Goal: Information Seeking & Learning: Learn about a topic

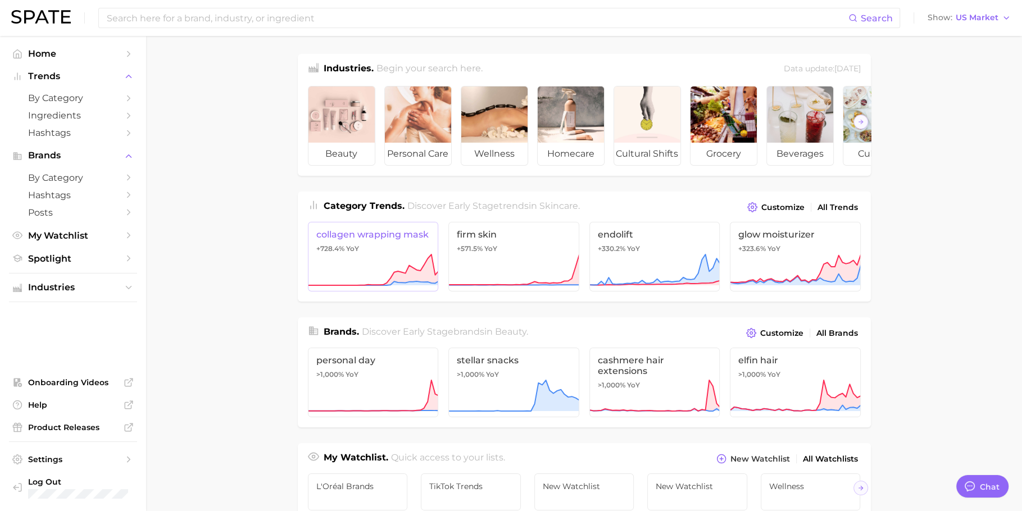
click at [379, 261] on link "collagen wrapping mask +728.4% YoY" at bounding box center [373, 257] width 131 height 70
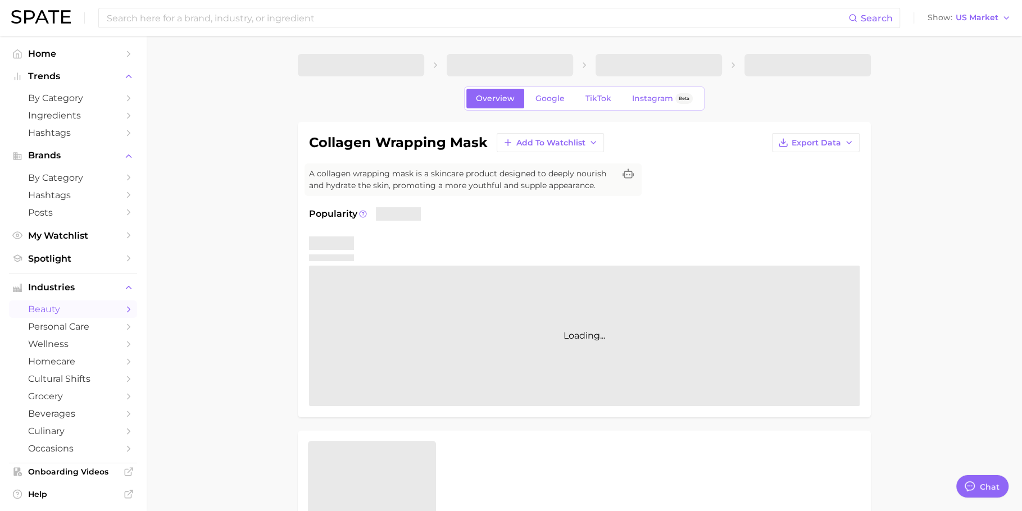
type textarea "x"
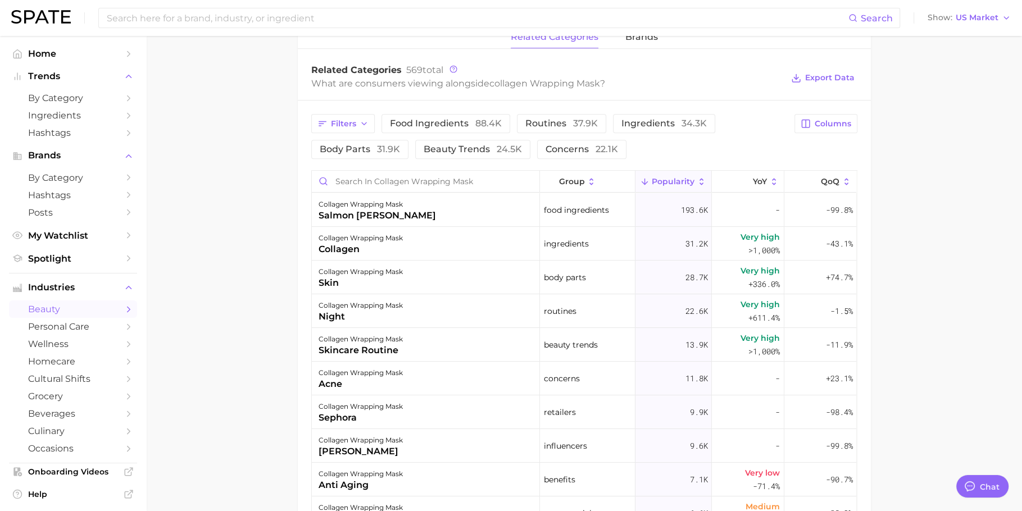
scroll to position [560, 0]
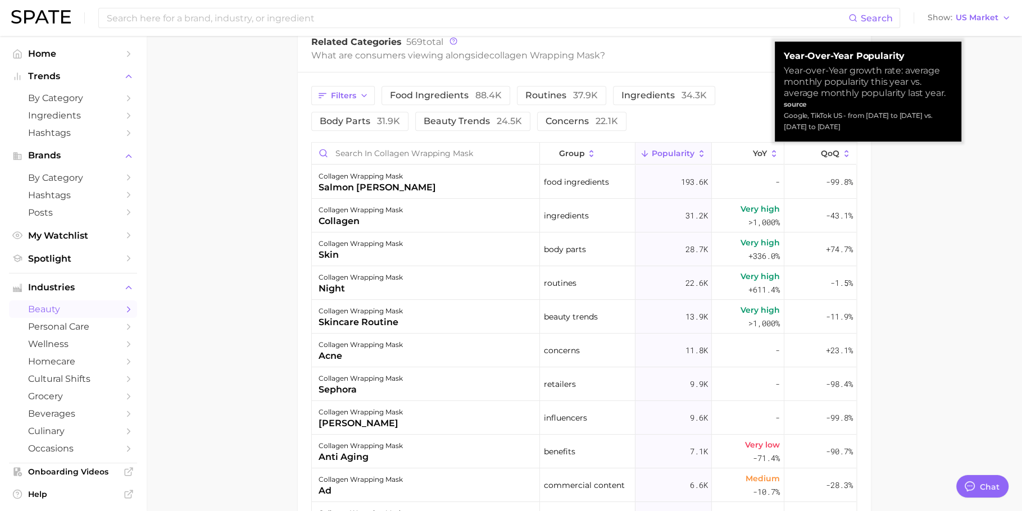
drag, startPoint x: 861, startPoint y: 126, endPoint x: 783, endPoint y: 113, distance: 79.3
click at [783, 113] on div "Year-over-Year Popularity Year-over-Year growth rate: average monthly popularit…" at bounding box center [868, 92] width 187 height 100
copy div "Google, TikTok US - from [DATE] to [DATE] vs. [DATE] to [DATE]"
click at [817, 124] on div "Google, TikTok US - from [DATE] to [DATE] vs. [DATE] to [DATE]" at bounding box center [868, 121] width 169 height 22
drag, startPoint x: 867, startPoint y: 116, endPoint x: 867, endPoint y: 123, distance: 7.3
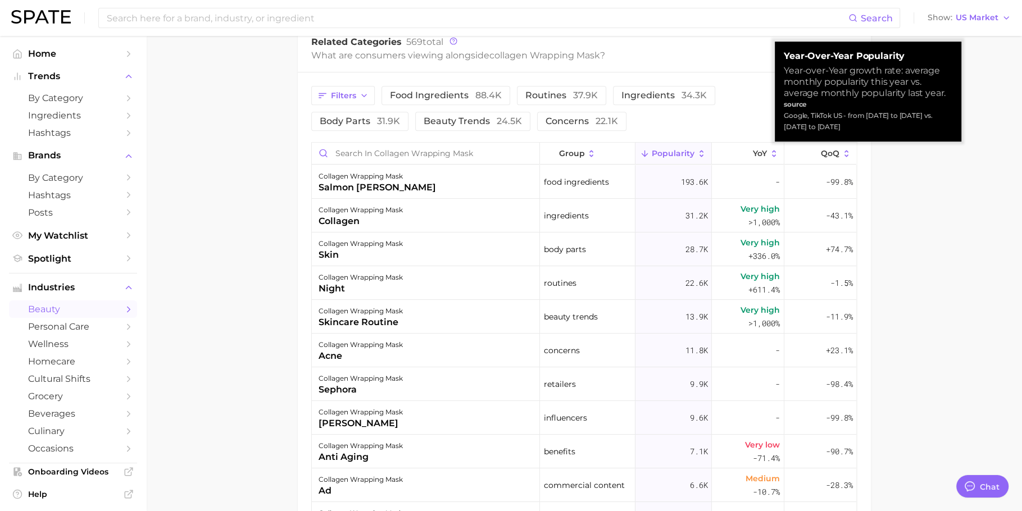
click at [817, 123] on div "Google, TikTok US - from [DATE] to [DATE] vs. [DATE] to [DATE]" at bounding box center [868, 121] width 169 height 22
copy div "[DATE] to [DATE] vs. [DATE] to [DATE]"
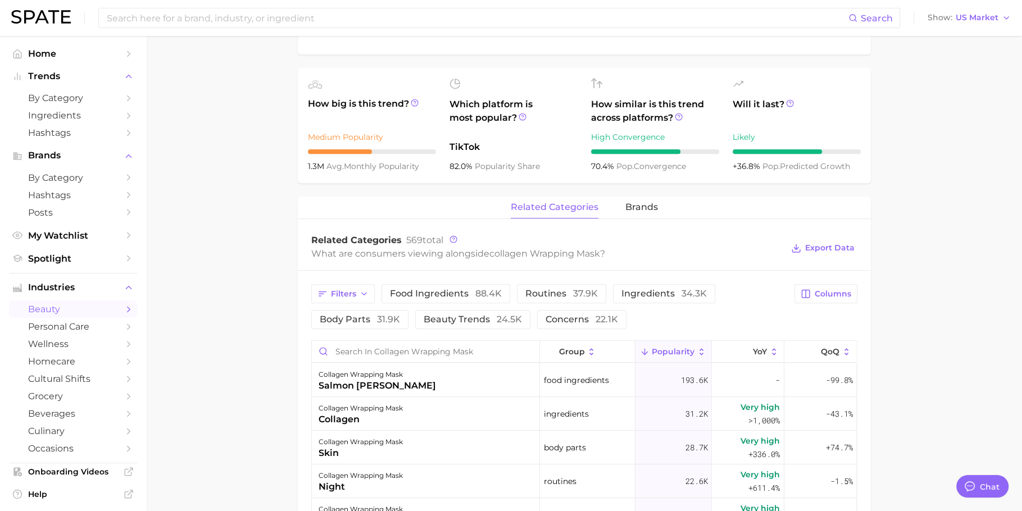
scroll to position [92, 0]
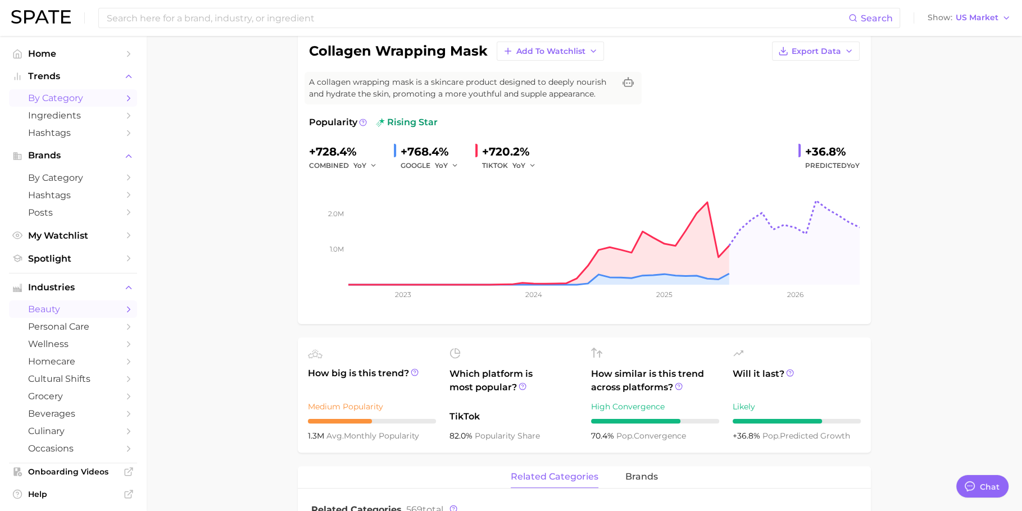
click at [63, 103] on span "by Category" at bounding box center [73, 98] width 90 height 11
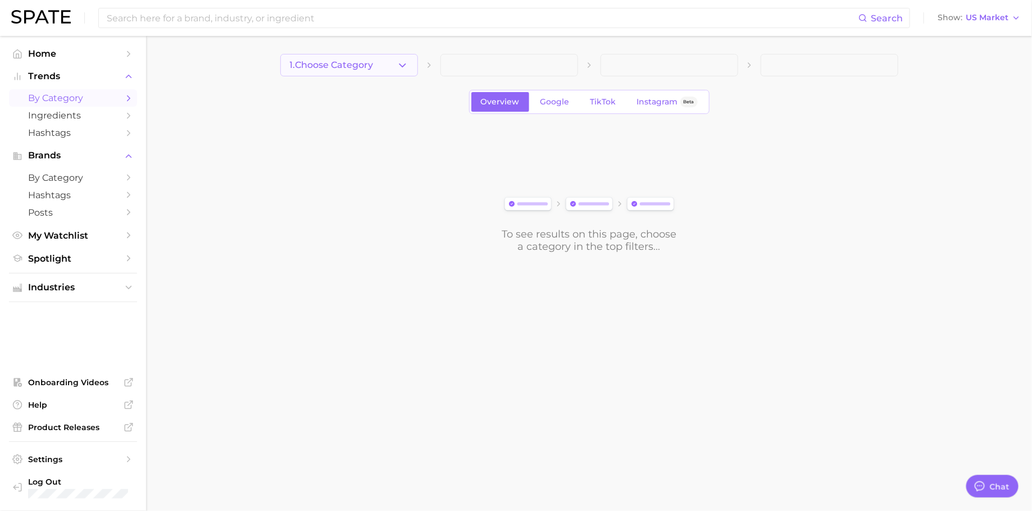
click at [336, 64] on span "1. Choose Category" at bounding box center [332, 65] width 84 height 10
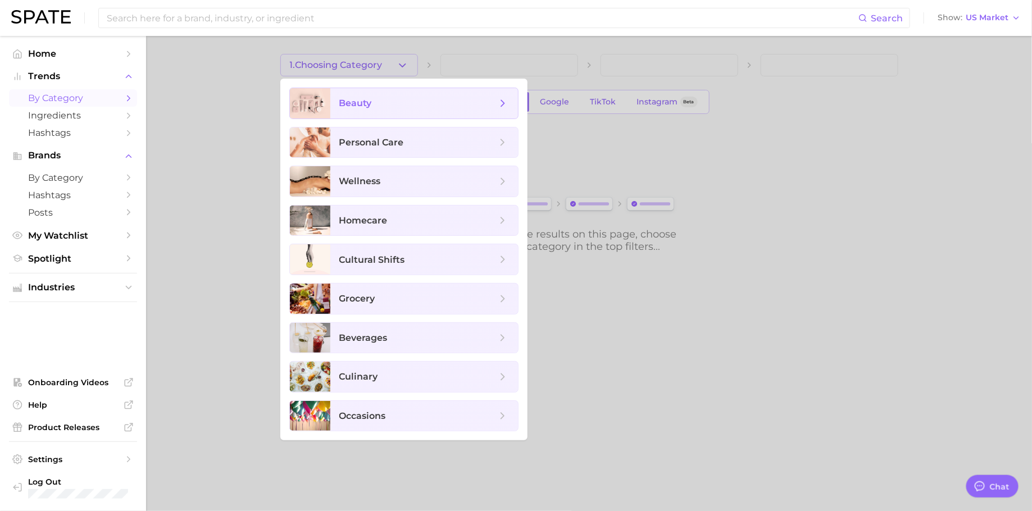
click at [414, 96] on span "beauty" at bounding box center [424, 103] width 188 height 30
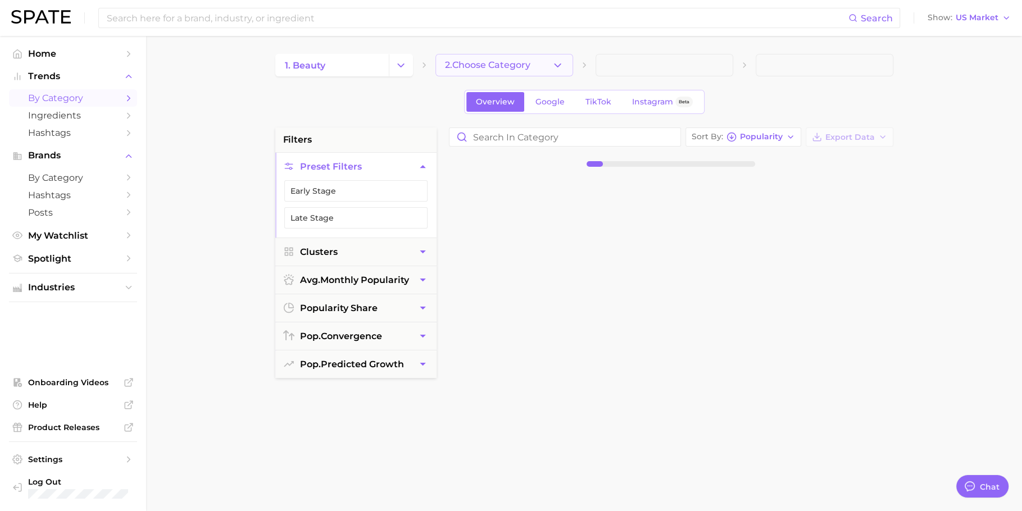
click at [511, 74] on button "2. Choose Category" at bounding box center [504, 65] width 138 height 22
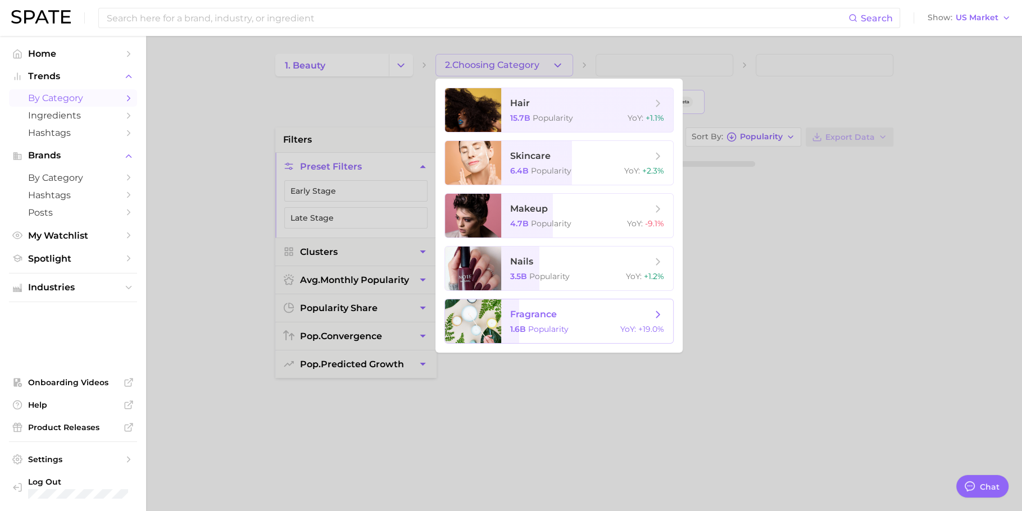
click at [641, 309] on span "fragrance" at bounding box center [581, 314] width 142 height 12
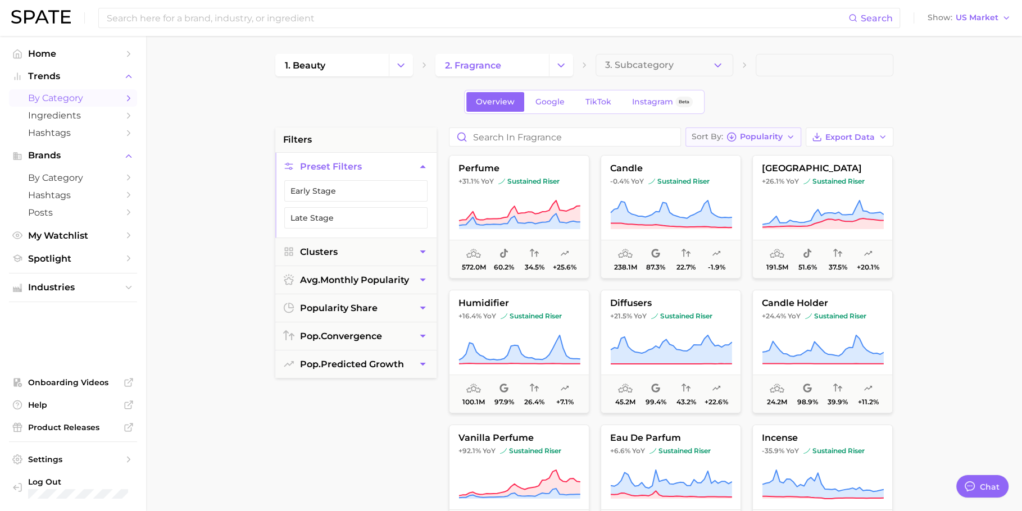
click at [736, 135] on icon "button" at bounding box center [731, 137] width 10 height 10
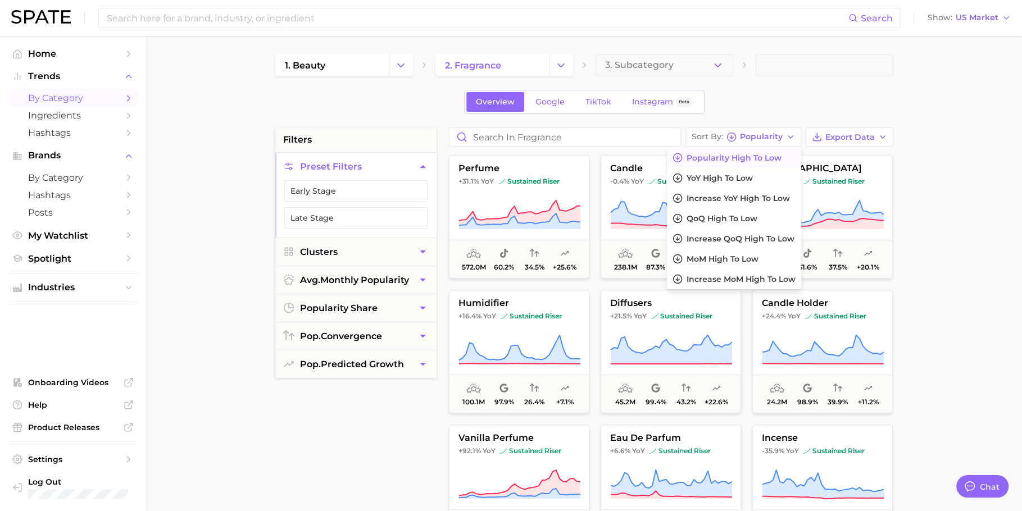
click at [751, 102] on div "Overview Google TikTok Instagram Beta" at bounding box center [584, 102] width 618 height 24
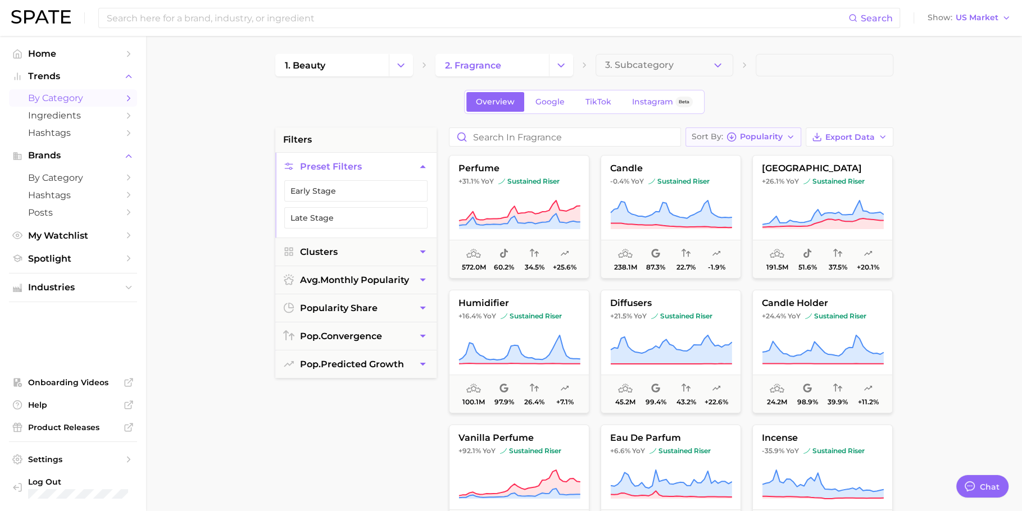
click at [759, 134] on span "Popularity" at bounding box center [761, 137] width 43 height 6
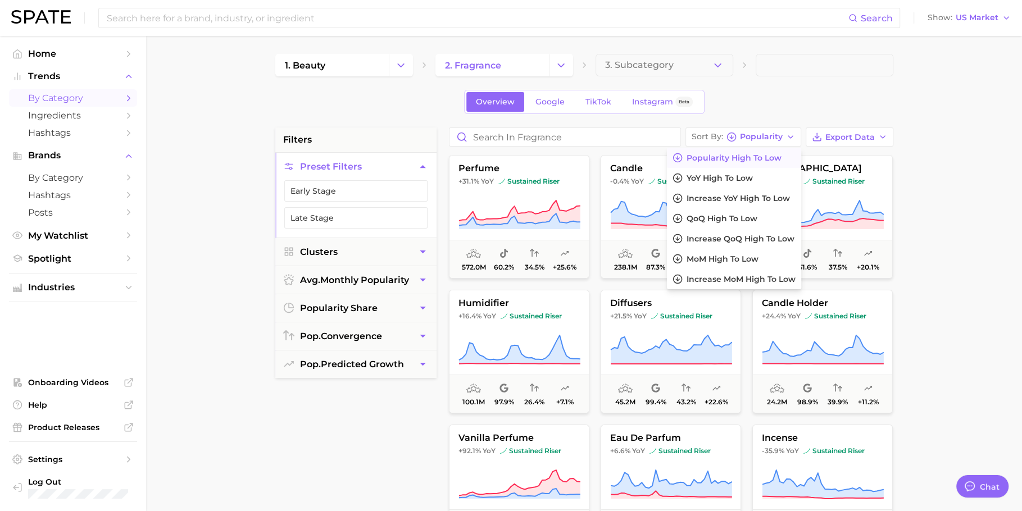
click at [780, 88] on div "1. beauty 2. fragrance 3. Subcategory Overview Google TikTok Instagram Beta fil…" at bounding box center [584, 443] width 618 height 778
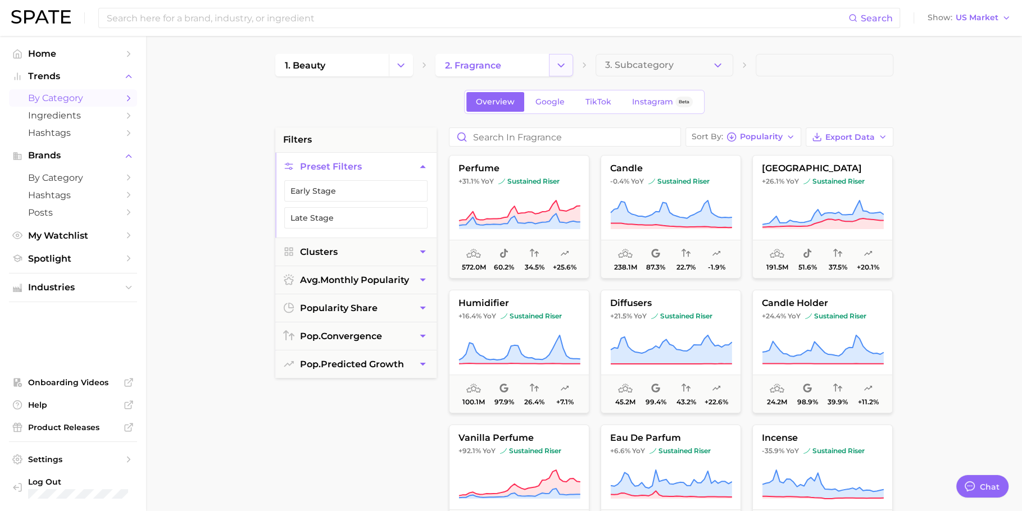
click at [563, 61] on icon "Change Category" at bounding box center [561, 66] width 12 height 12
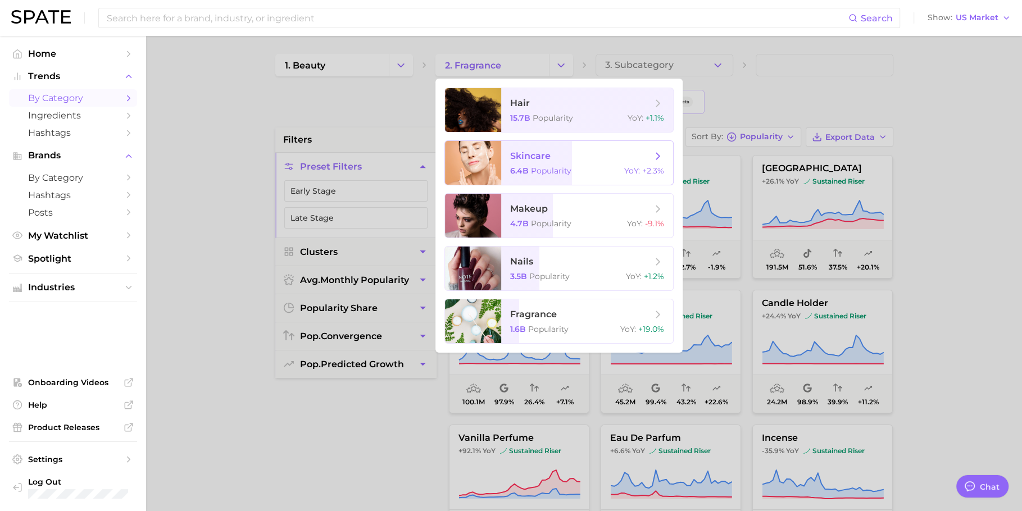
click at [581, 158] on span "skincare" at bounding box center [581, 156] width 142 height 12
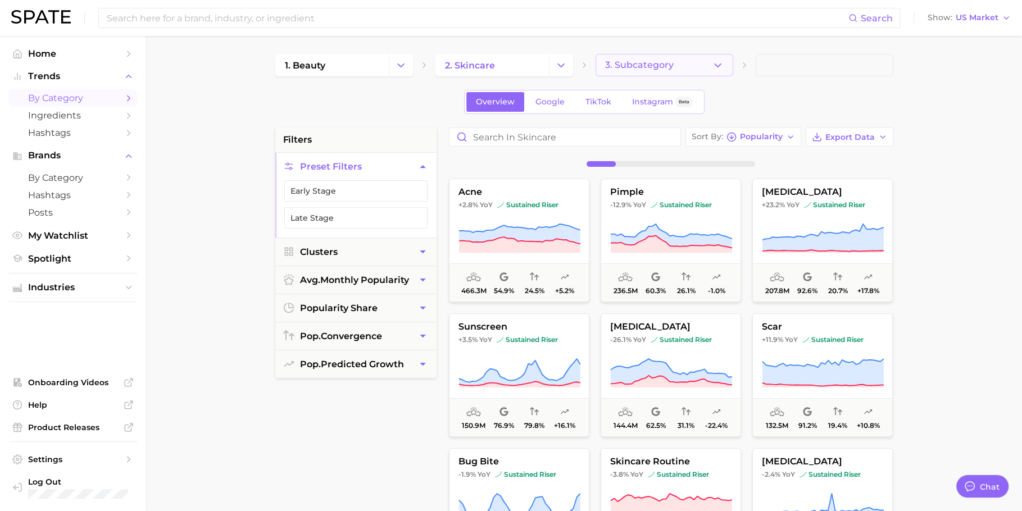
click at [675, 74] on button "3. Subcategory" at bounding box center [665, 65] width 138 height 22
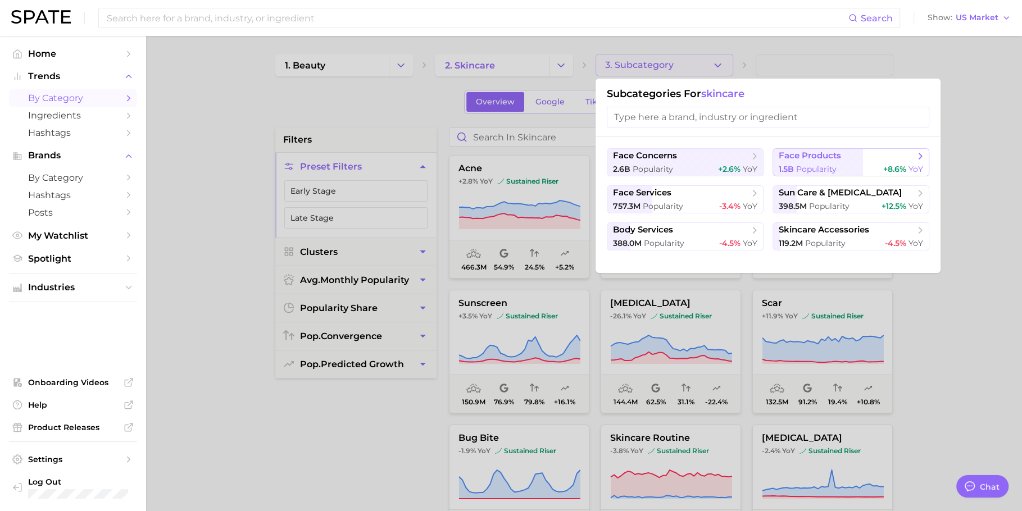
click at [817, 154] on span "face products" at bounding box center [847, 156] width 137 height 11
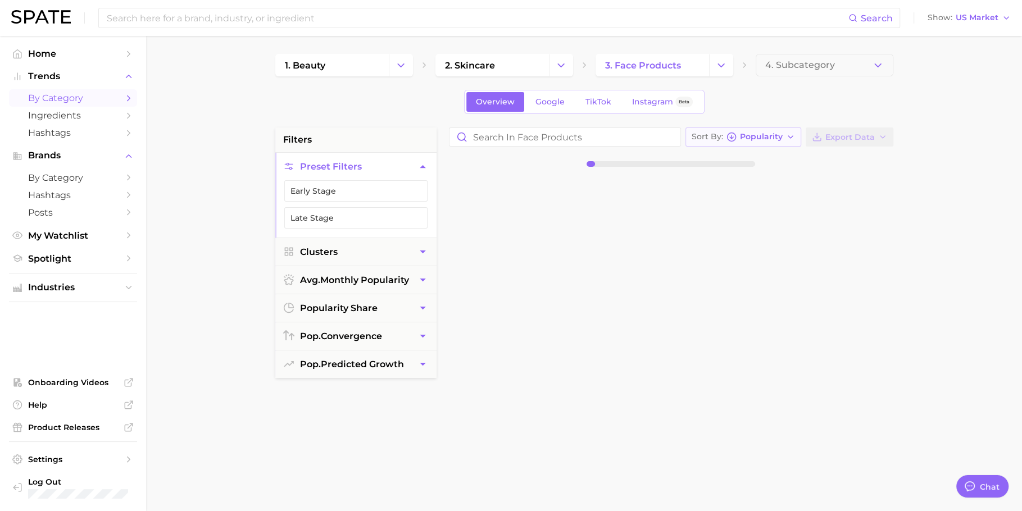
click at [729, 138] on icon "button" at bounding box center [731, 137] width 10 height 10
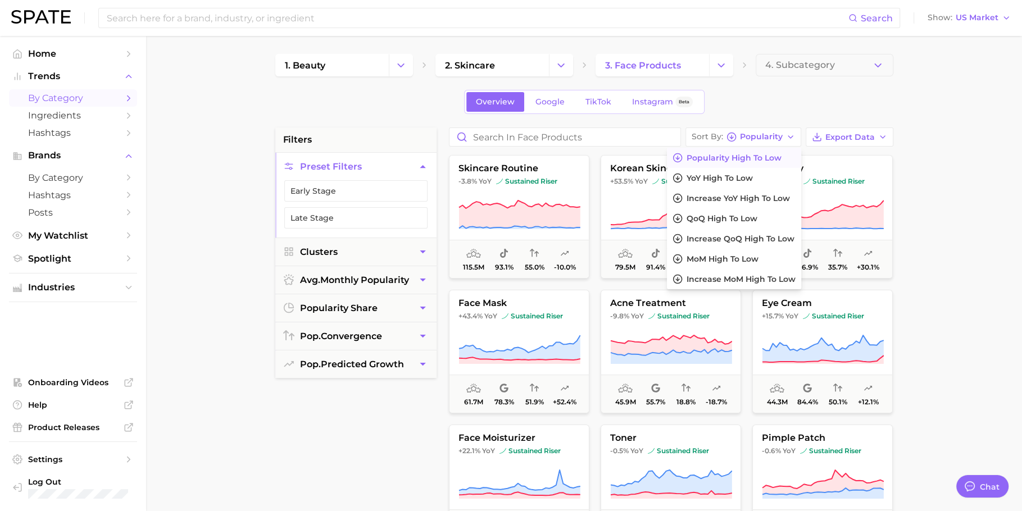
click at [817, 177] on main "1. beauty 2. skincare 3. face products 4. Subcategory Overview Google TikTok In…" at bounding box center [584, 462] width 876 height 852
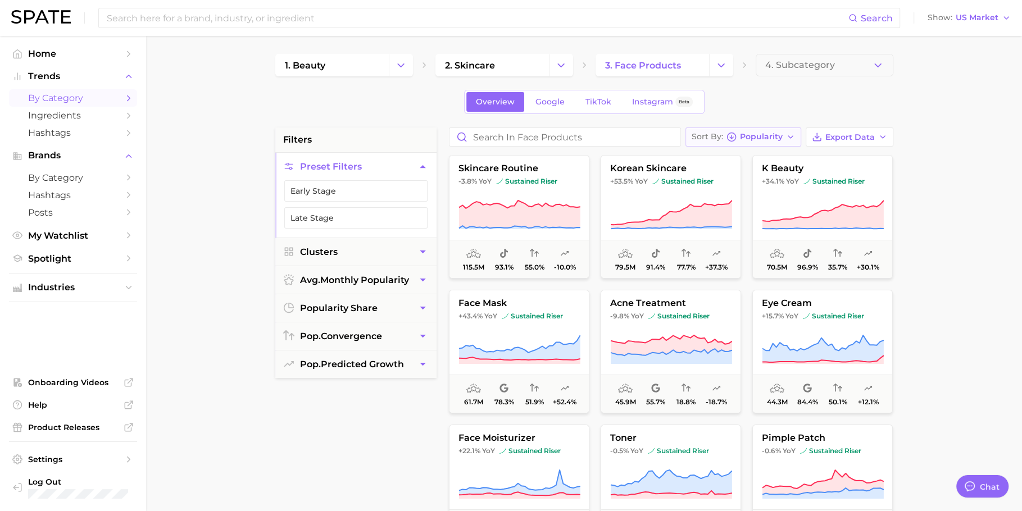
click at [756, 139] on span "Popularity" at bounding box center [761, 137] width 43 height 6
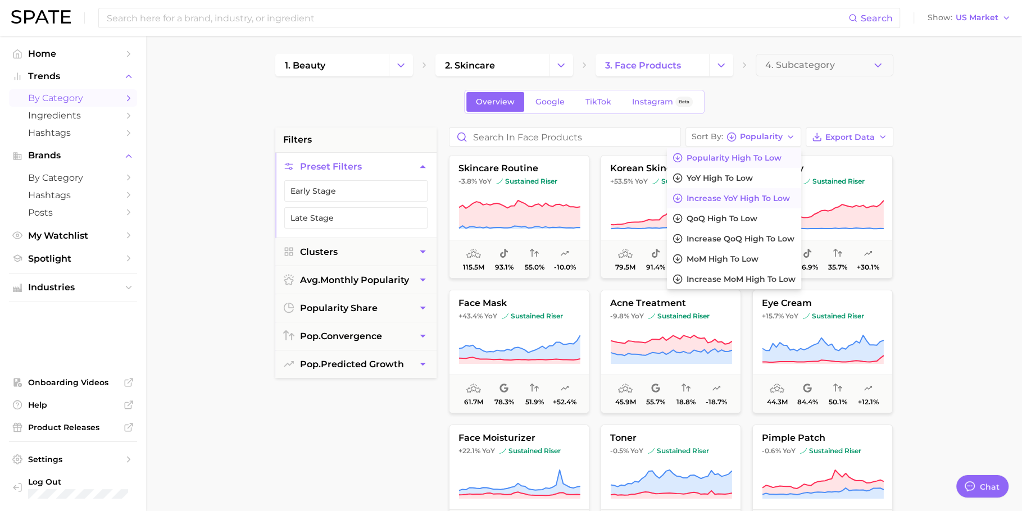
click at [738, 195] on span "Increase YoY high to low" at bounding box center [738, 199] width 103 height 10
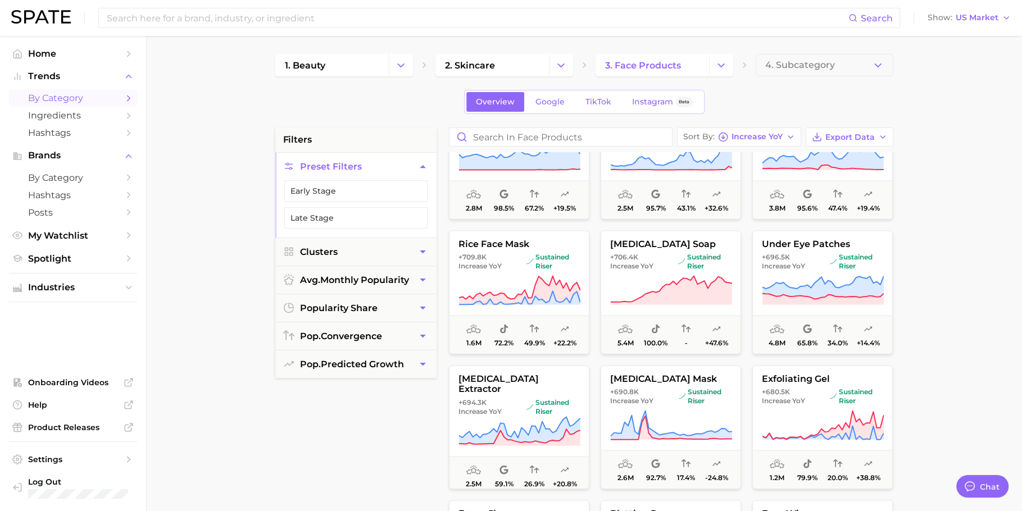
scroll to position [2353, 0]
click at [559, 60] on icon "Change Category" at bounding box center [561, 66] width 12 height 12
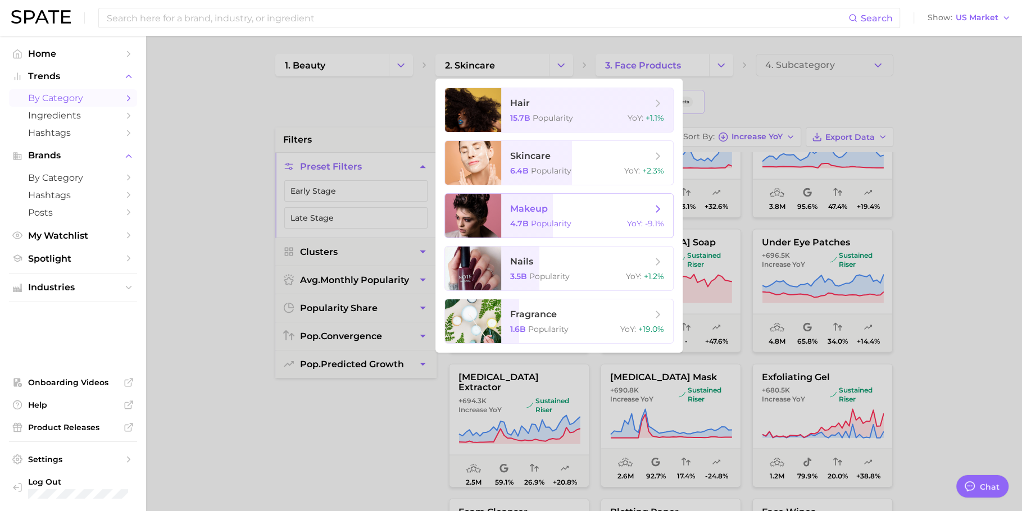
click at [573, 214] on span "makeup" at bounding box center [581, 209] width 142 height 12
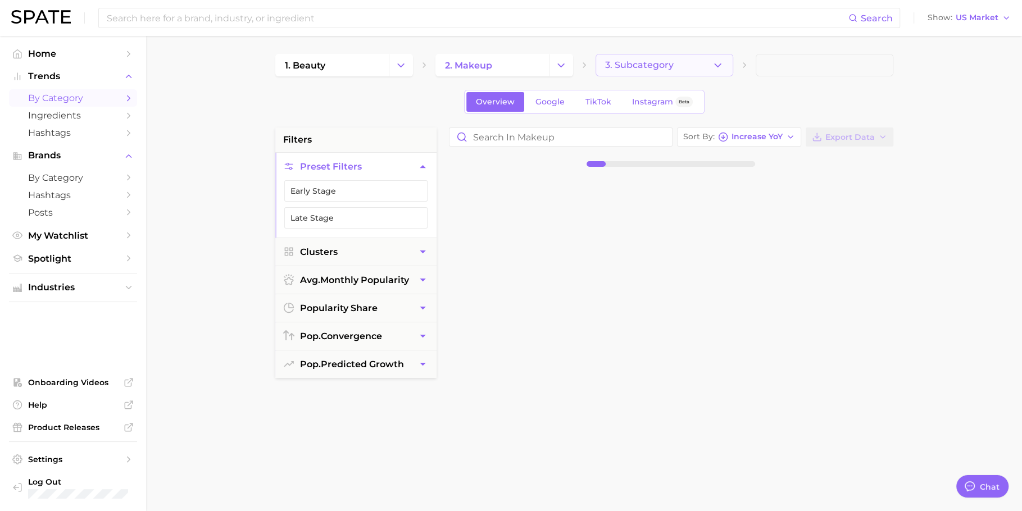
click at [661, 62] on span "3. Subcategory" at bounding box center [639, 65] width 69 height 10
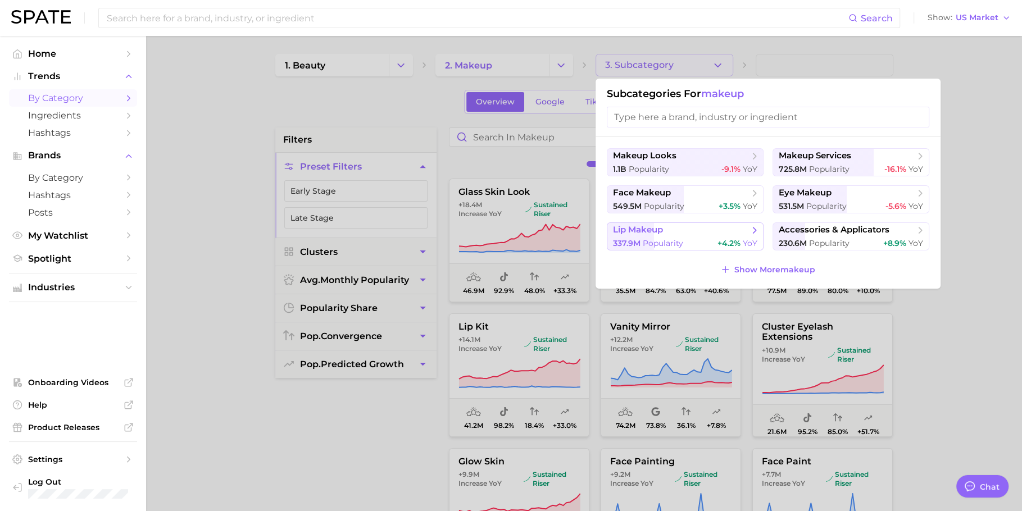
click at [697, 238] on div "337.9m Popularity +4.2% YoY" at bounding box center [685, 243] width 144 height 11
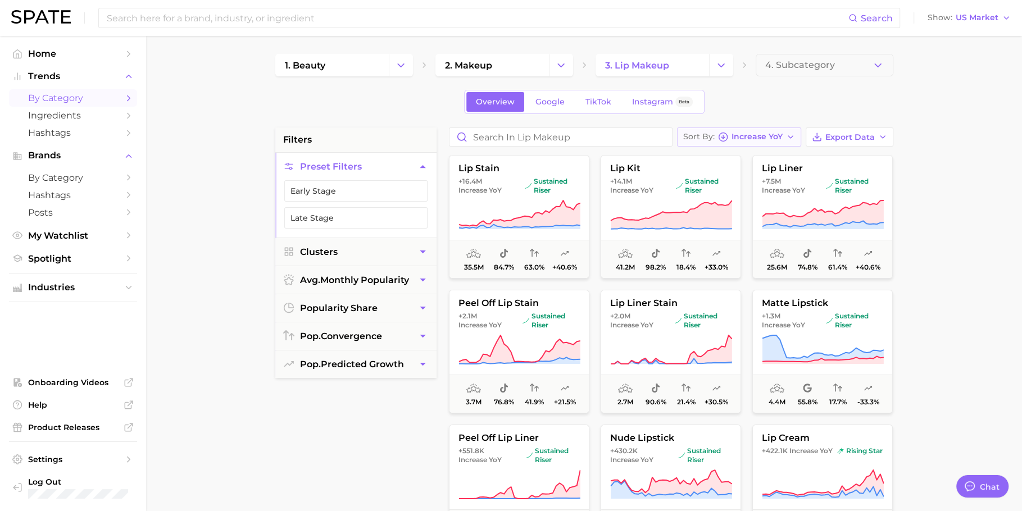
click at [751, 130] on button "Sort By Increase YoY" at bounding box center [739, 137] width 124 height 19
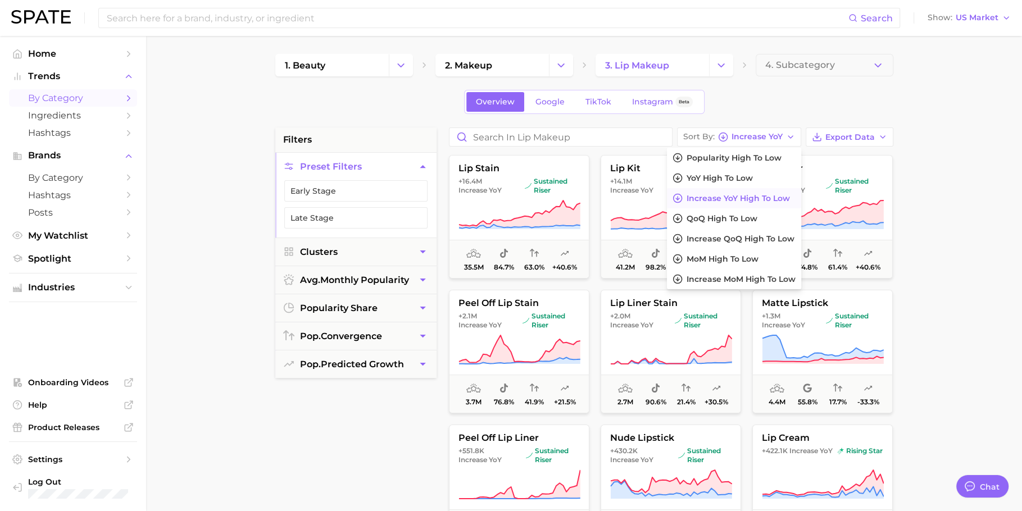
click at [752, 113] on div "Overview Google TikTok Instagram Beta" at bounding box center [584, 102] width 618 height 24
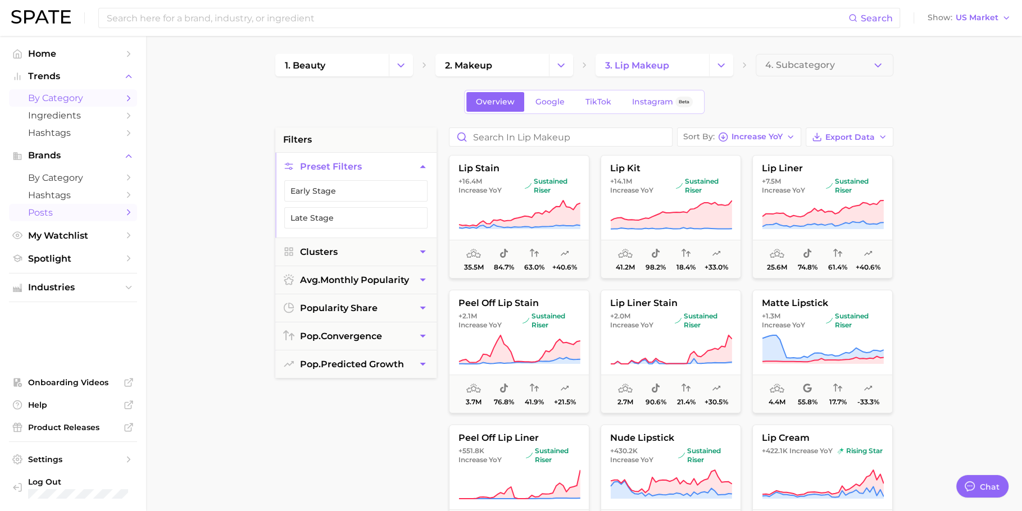
click at [52, 217] on span "Posts" at bounding box center [73, 212] width 90 height 11
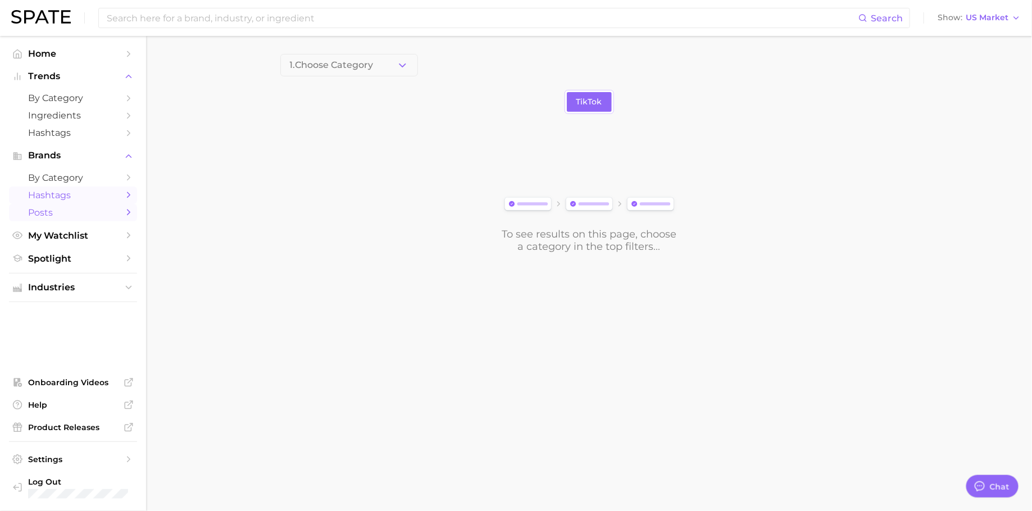
click at [53, 190] on link "Hashtags" at bounding box center [73, 195] width 128 height 17
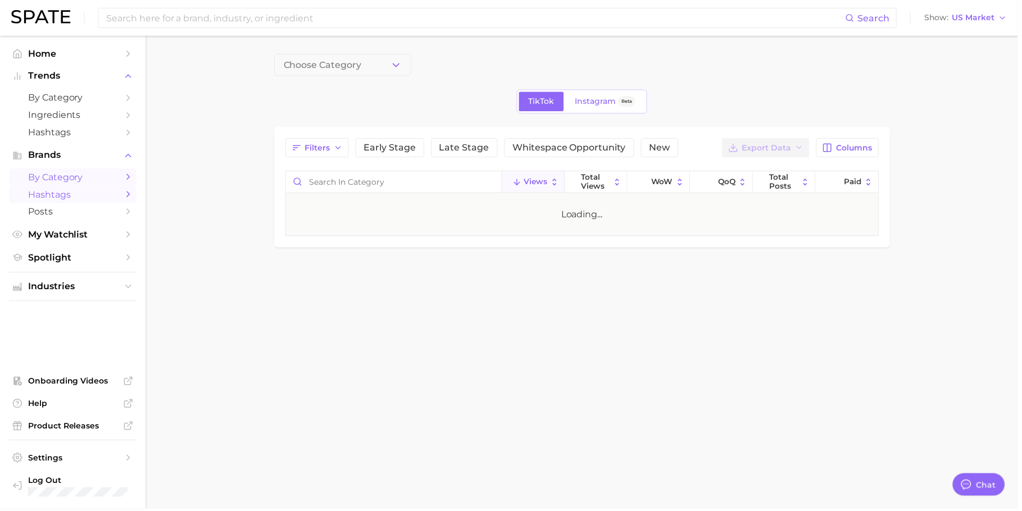
click at [54, 181] on span "by Category" at bounding box center [73, 177] width 90 height 11
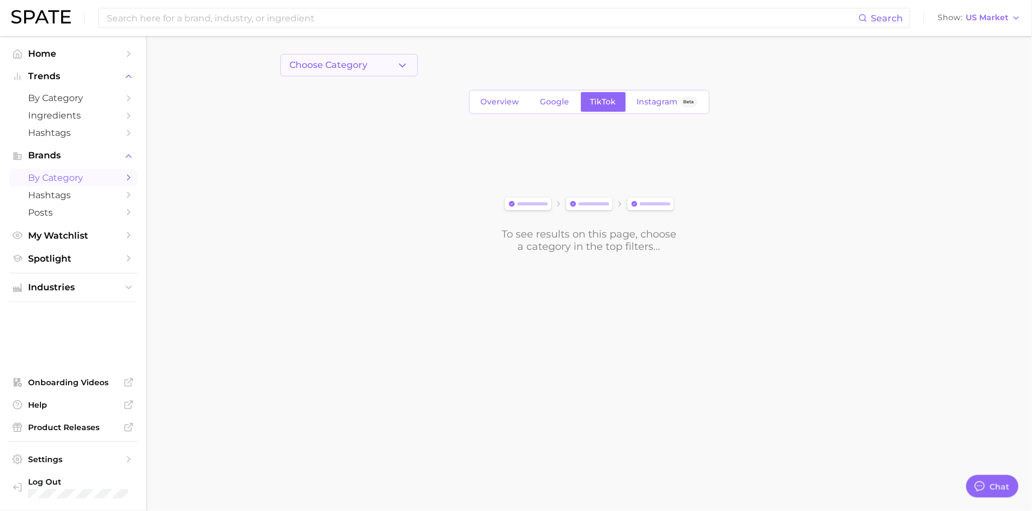
click at [311, 62] on span "Choose Category" at bounding box center [329, 65] width 78 height 10
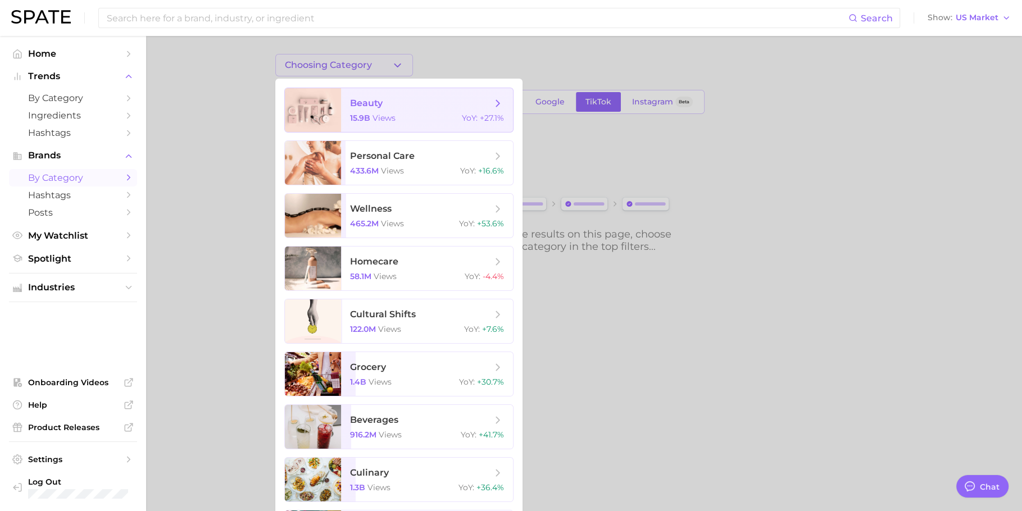
click at [381, 98] on span "beauty" at bounding box center [366, 103] width 33 height 11
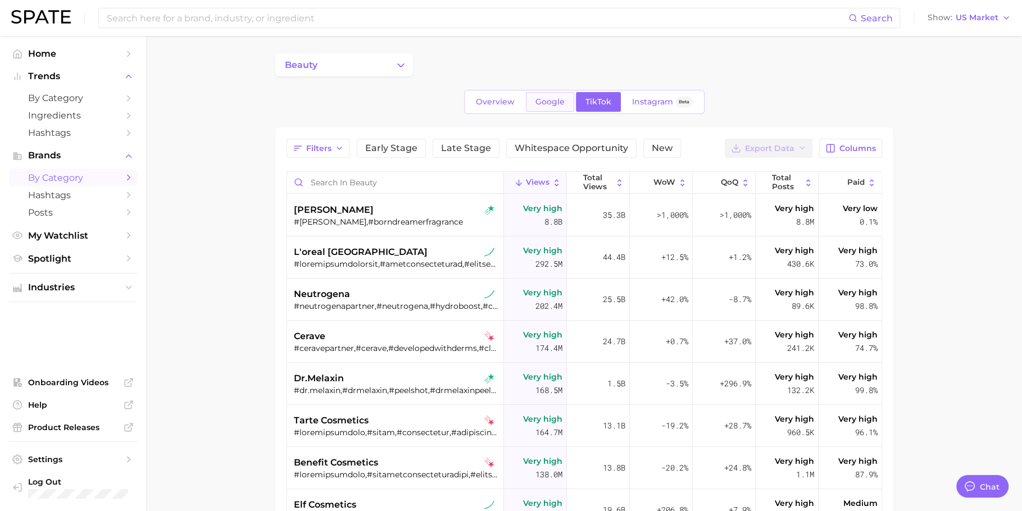
click at [547, 96] on link "Google" at bounding box center [550, 102] width 48 height 20
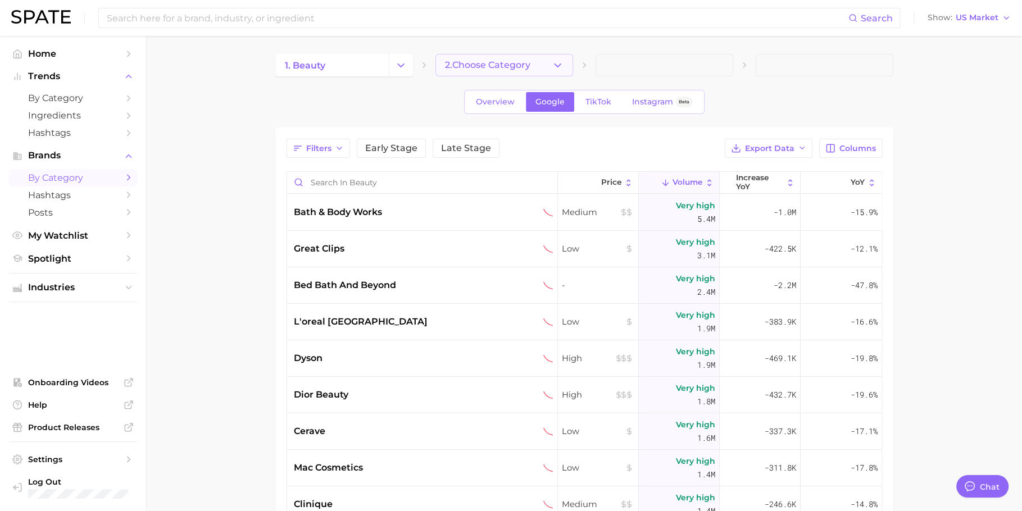
click at [493, 61] on span "2. Choose Category" at bounding box center [487, 65] width 85 height 10
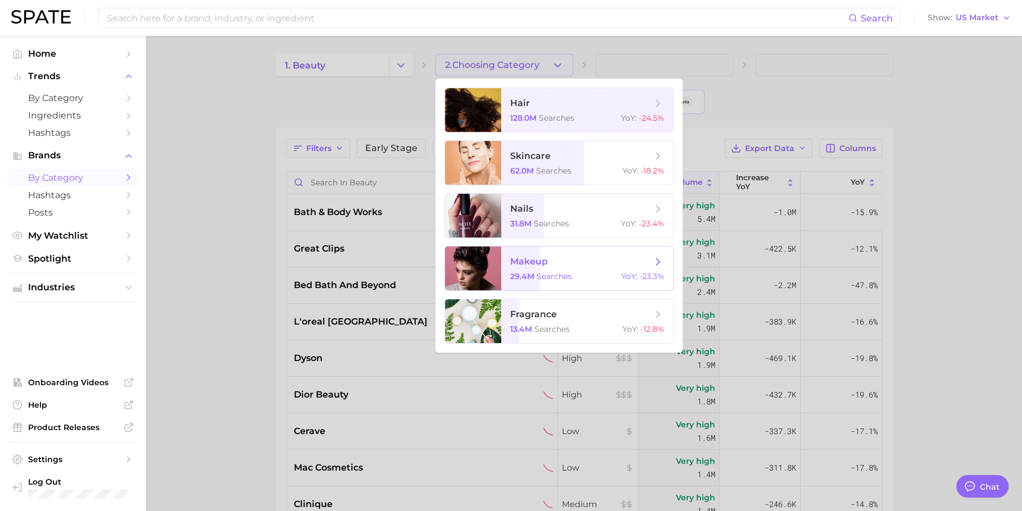
click at [571, 256] on span "makeup" at bounding box center [581, 262] width 142 height 12
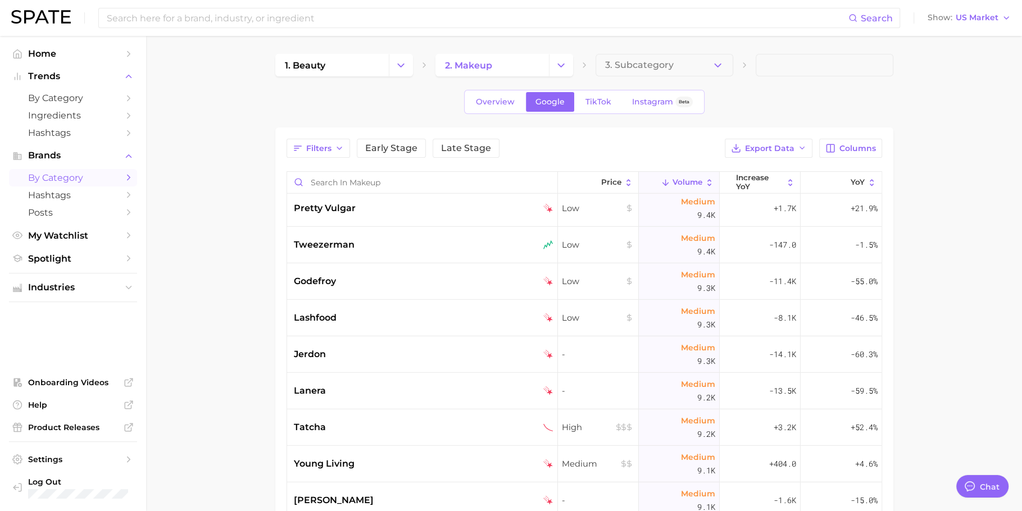
scroll to position [11924, 0]
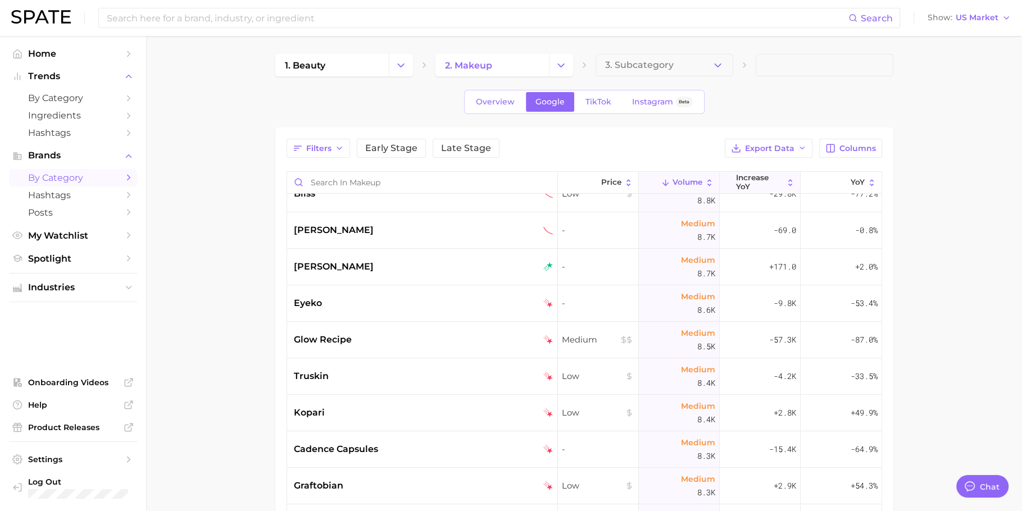
click at [749, 181] on span "increase YoY" at bounding box center [759, 182] width 47 height 17
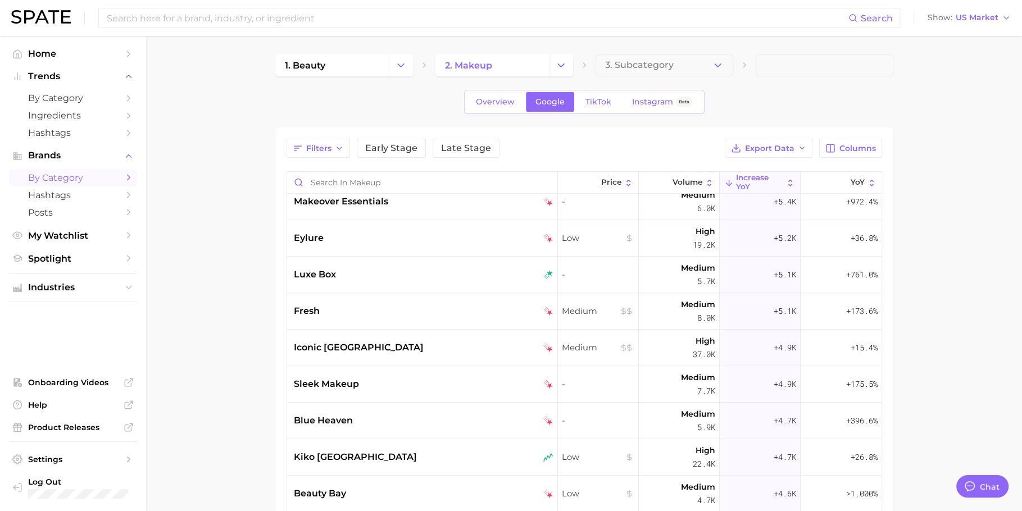
scroll to position [1091, 0]
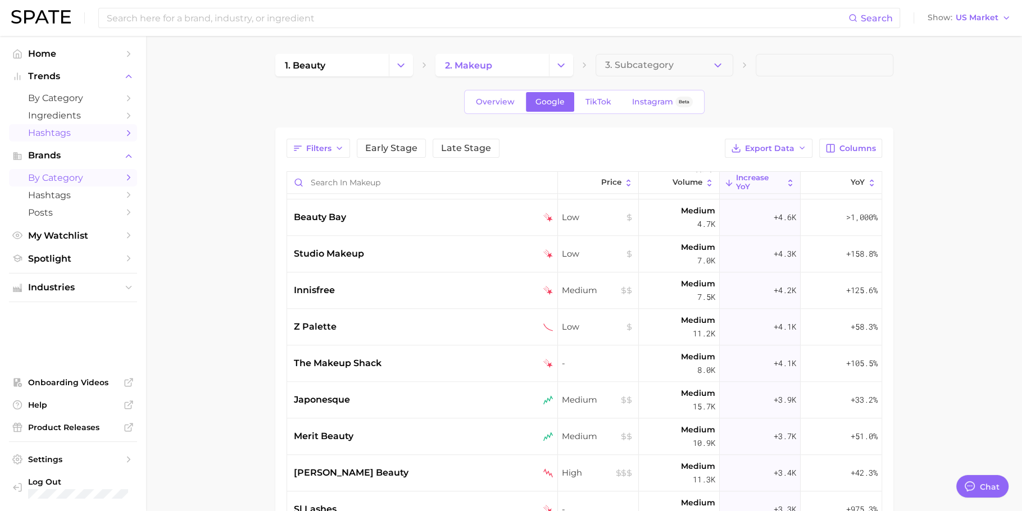
click at [62, 137] on span "Hashtags" at bounding box center [73, 133] width 90 height 11
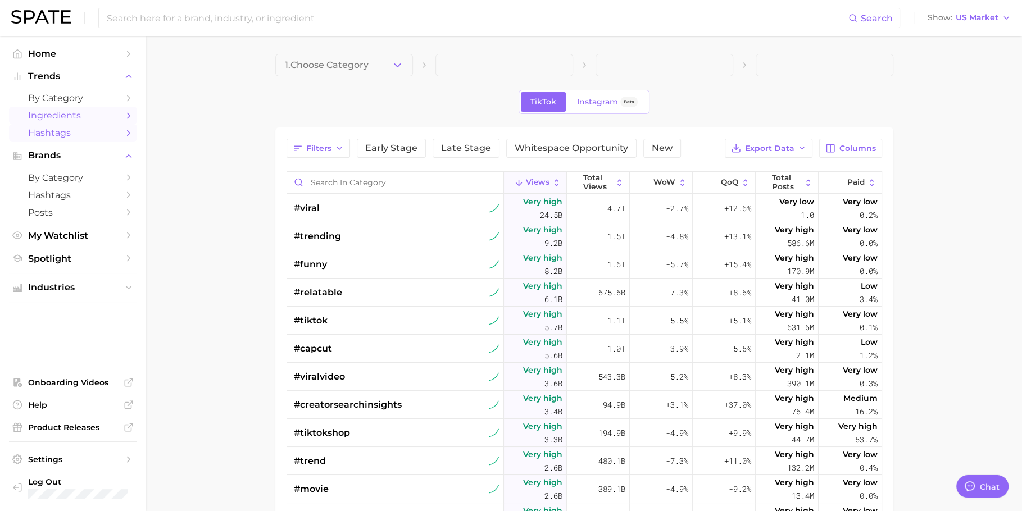
click at [47, 121] on link "Ingredients" at bounding box center [73, 115] width 128 height 17
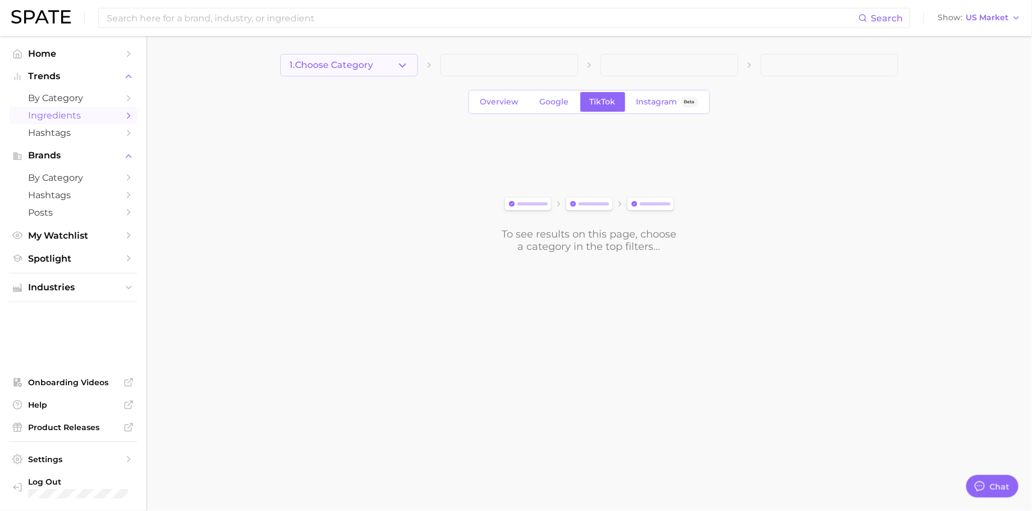
click at [337, 57] on button "1. Choose Category" at bounding box center [349, 65] width 138 height 22
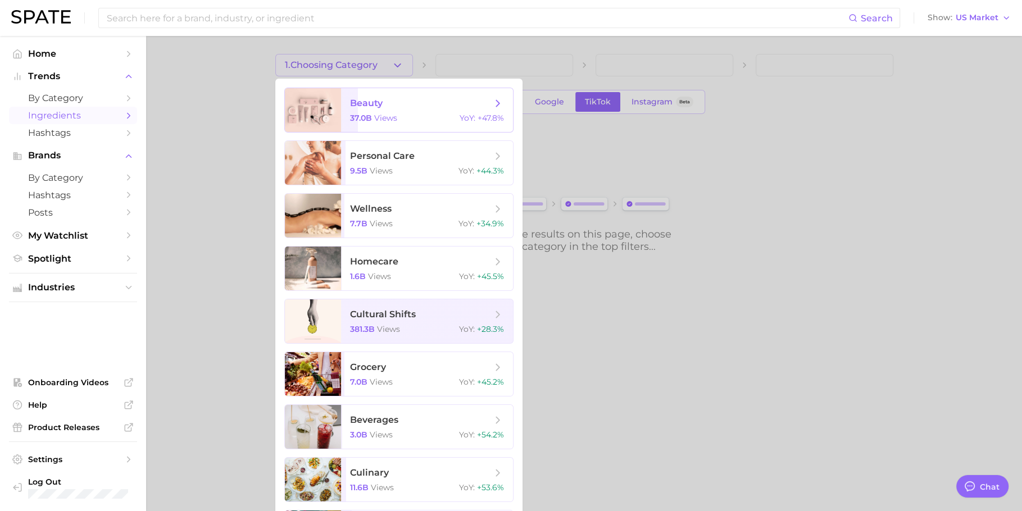
click at [403, 92] on span "beauty 37.0b views YoY : +47.8%" at bounding box center [427, 110] width 172 height 44
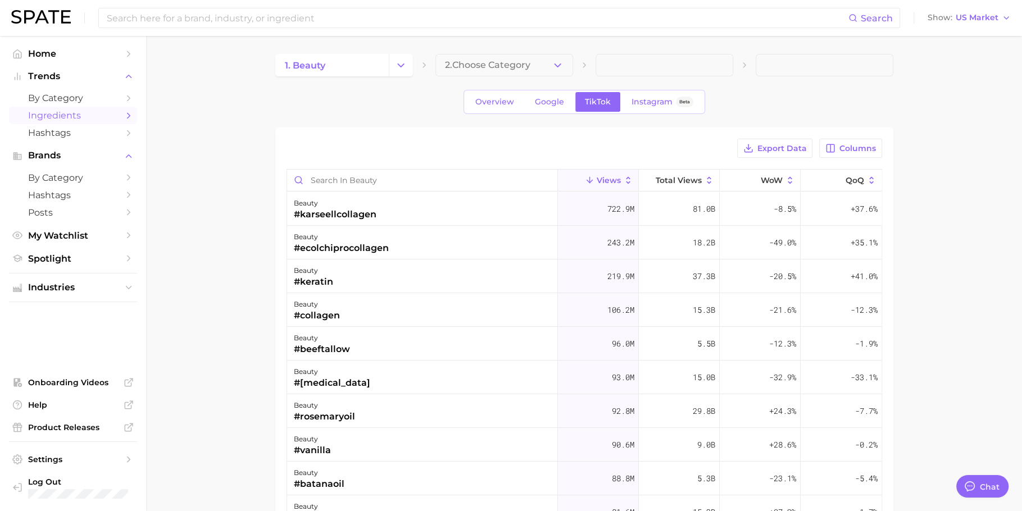
click at [533, 55] on button "2. Choose Category" at bounding box center [504, 65] width 138 height 22
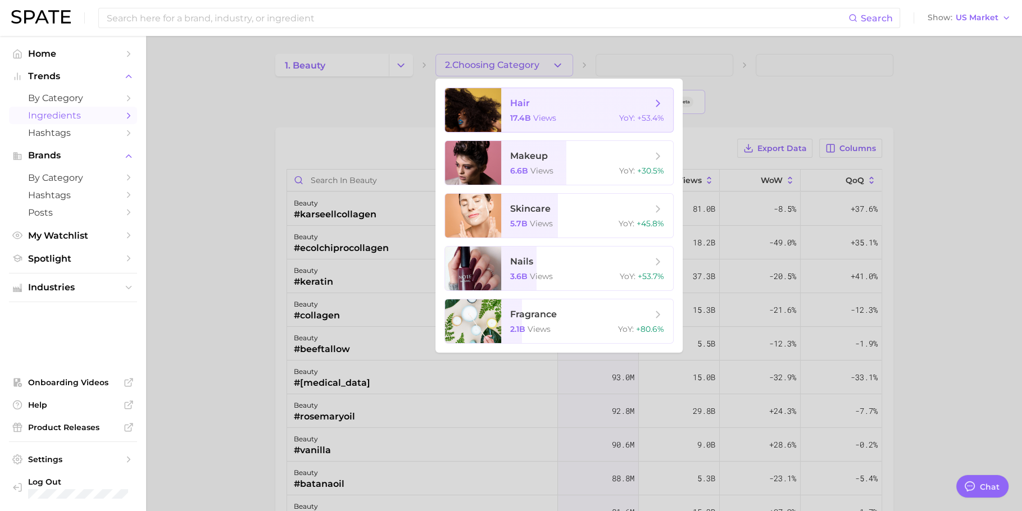
click at [592, 120] on div "17.4b views YoY : +53.4%" at bounding box center [587, 118] width 154 height 10
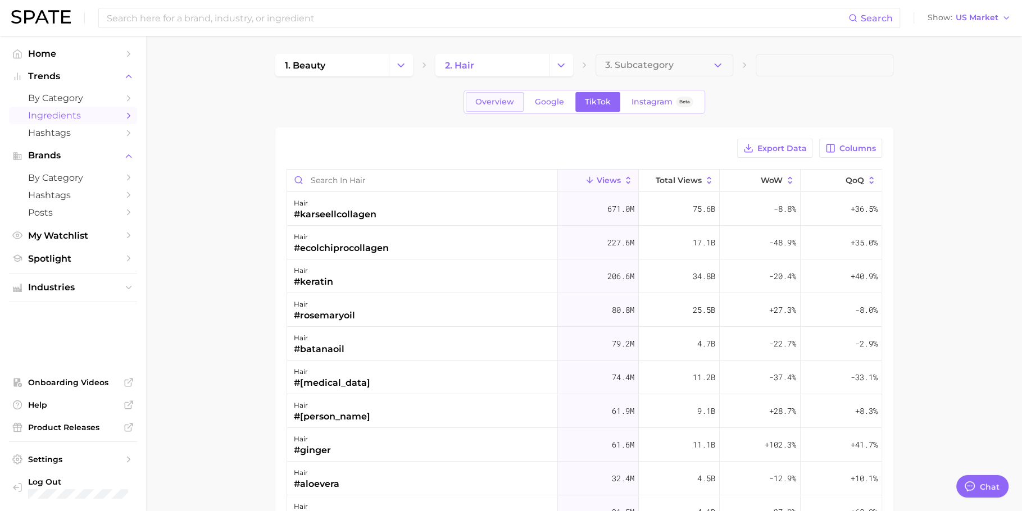
click at [493, 102] on span "Overview" at bounding box center [494, 102] width 39 height 10
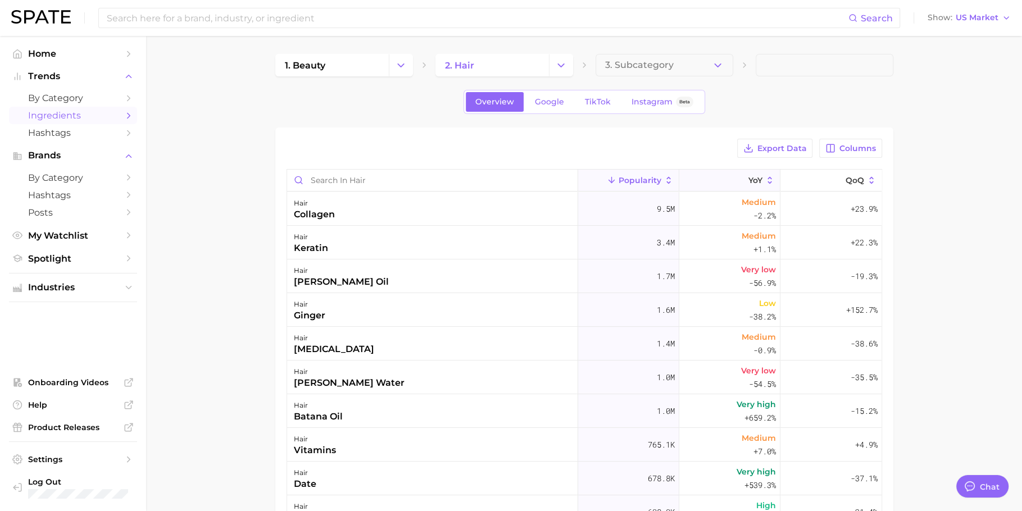
click at [737, 175] on icon at bounding box center [742, 180] width 10 height 10
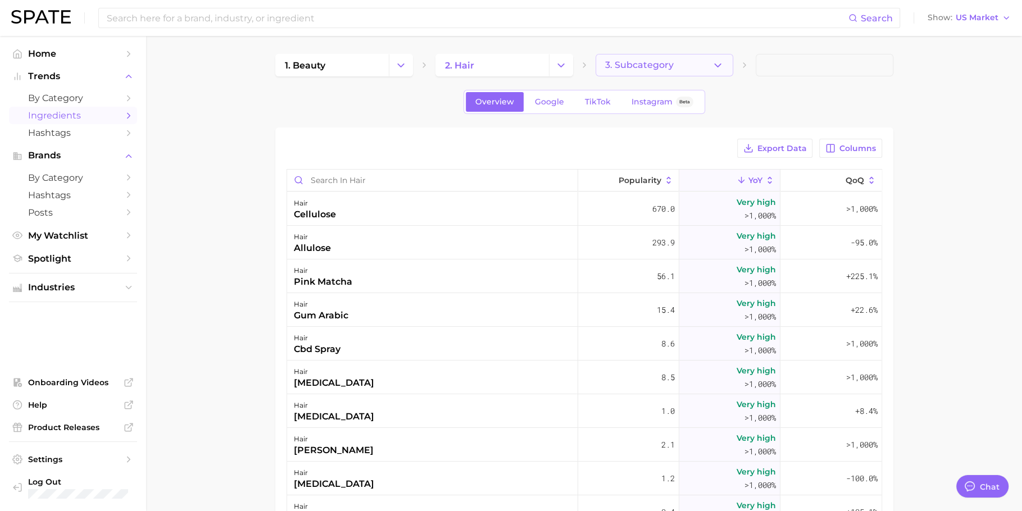
click at [674, 67] on button "3. Subcategory" at bounding box center [665, 65] width 138 height 22
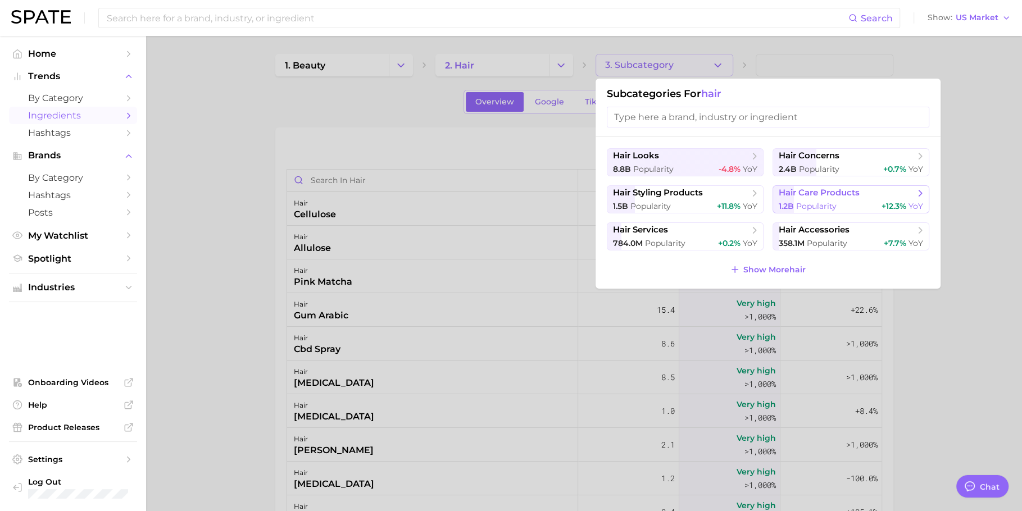
click at [817, 199] on button "hair care products 1.2b Popularity +12.3% YoY" at bounding box center [851, 199] width 157 height 28
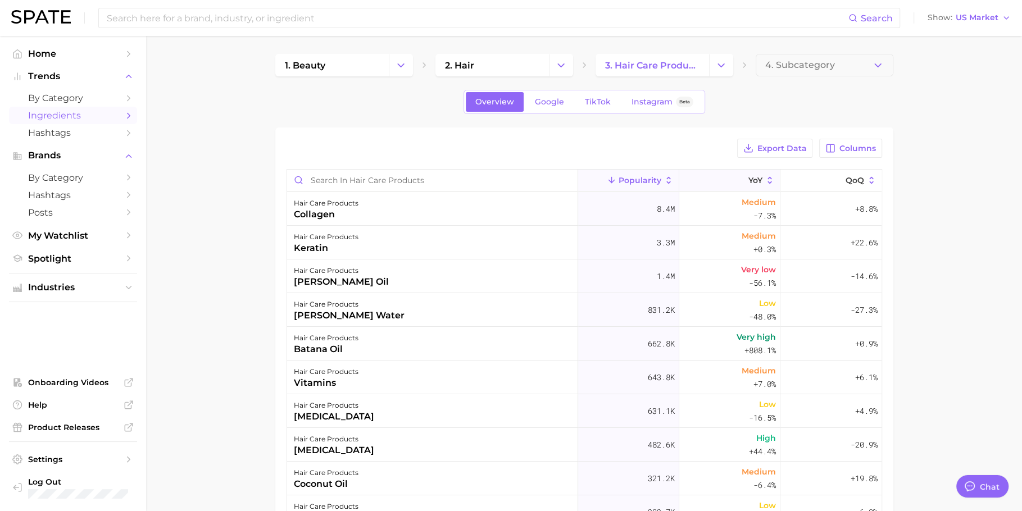
click at [724, 176] on button "YoY" at bounding box center [729, 181] width 101 height 22
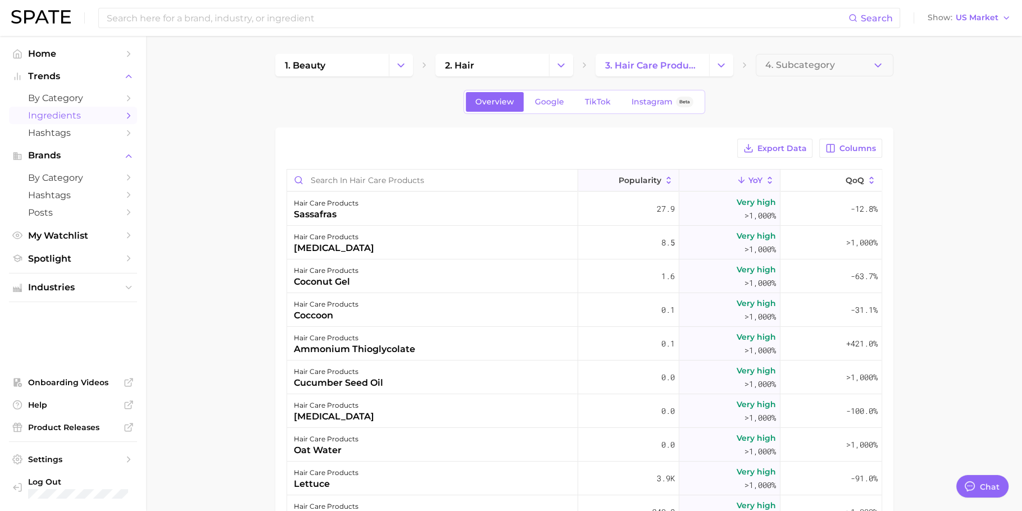
click at [637, 176] on span "Popularity" at bounding box center [640, 180] width 43 height 9
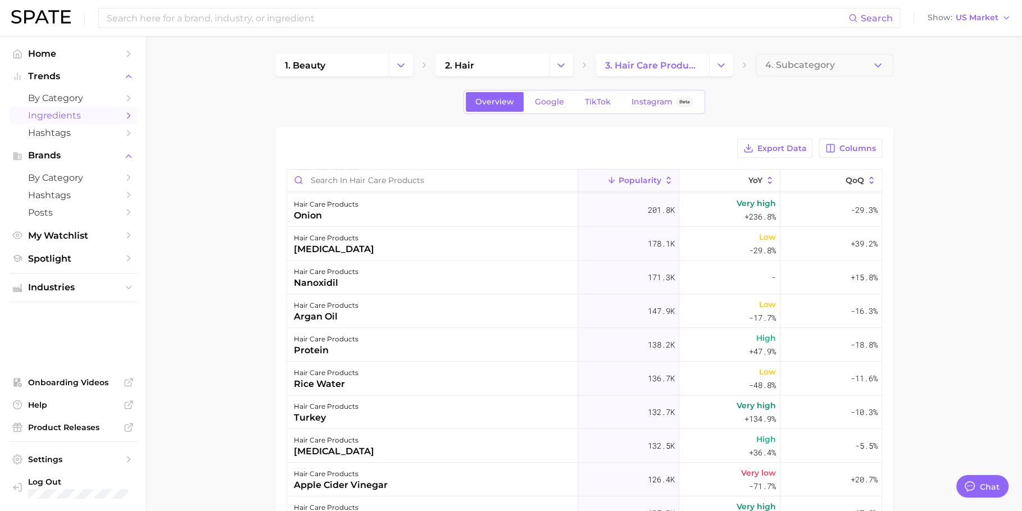
scroll to position [902, 0]
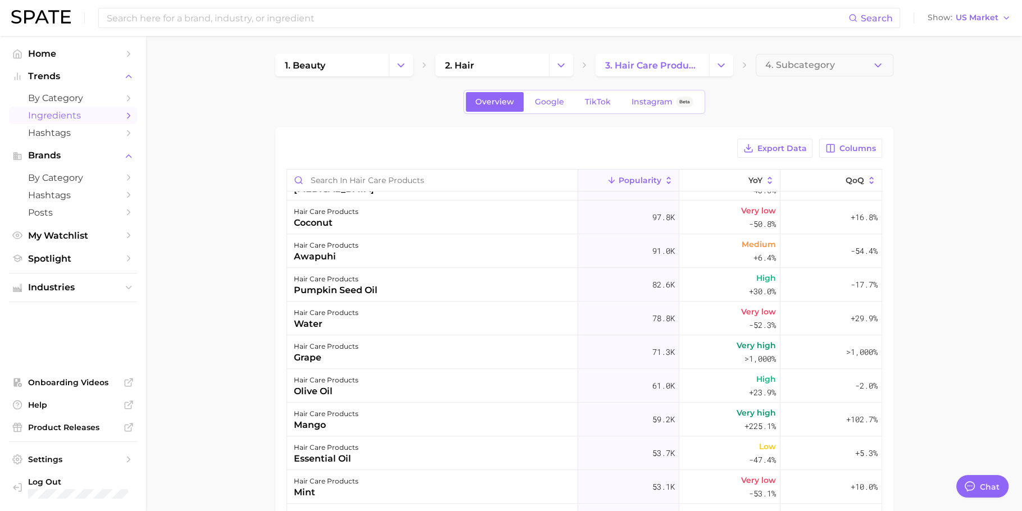
click at [640, 176] on span "Popularity" at bounding box center [640, 180] width 43 height 9
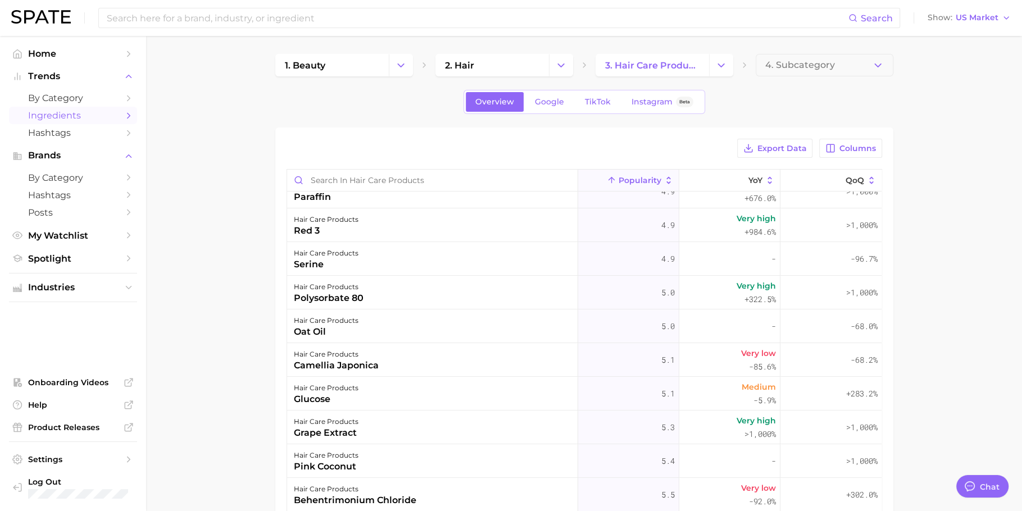
scroll to position [13095, 0]
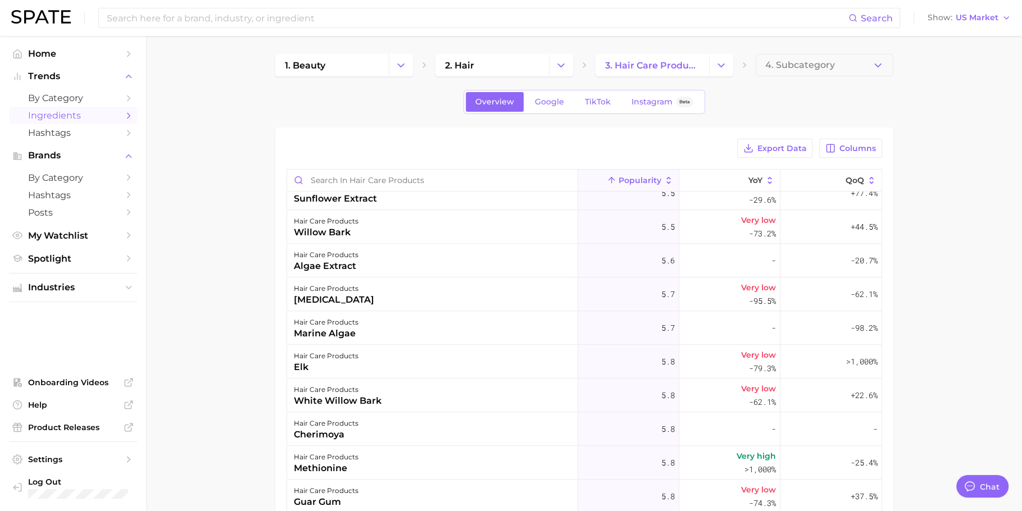
click at [639, 183] on span "Popularity" at bounding box center [640, 180] width 43 height 9
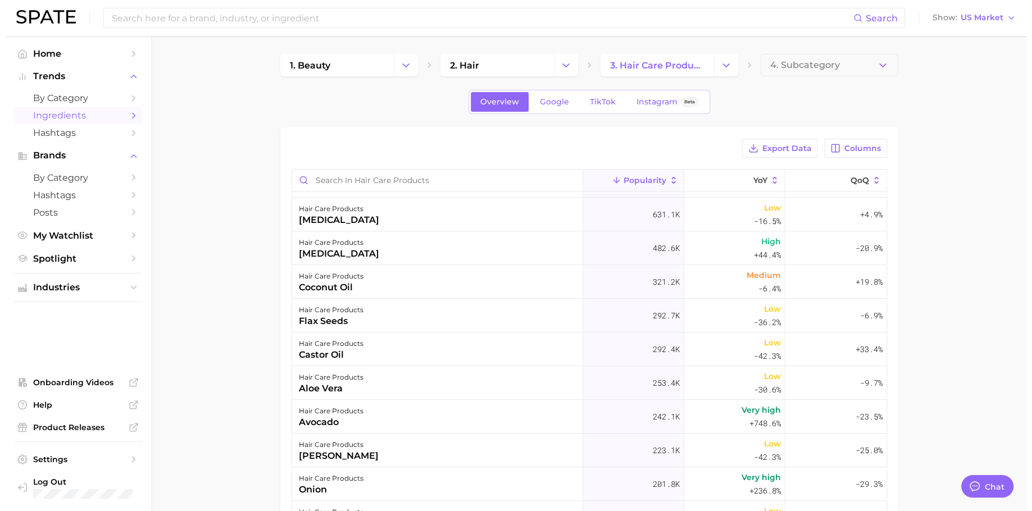
scroll to position [0, 0]
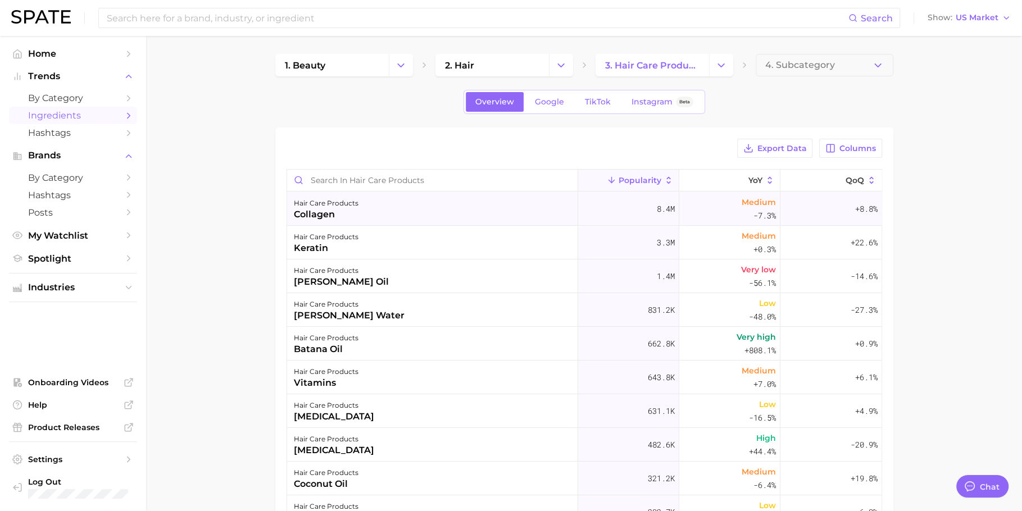
click at [476, 210] on div "hair care products collagen" at bounding box center [432, 209] width 291 height 34
